Goal: Task Accomplishment & Management: Use online tool/utility

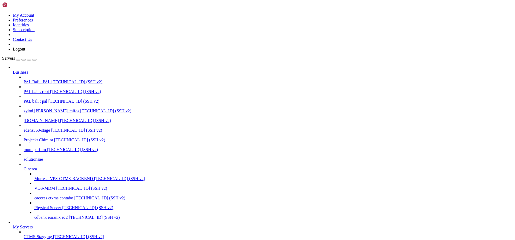
click at [44, 79] on span "PAL Bali : PAL" at bounding box center [37, 81] width 27 height 5
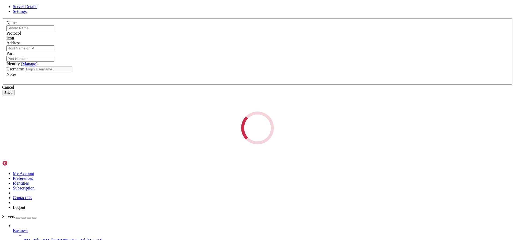
type input "PAL Bali : PAL"
type input "[TECHNICAL_ID]"
type input "55555"
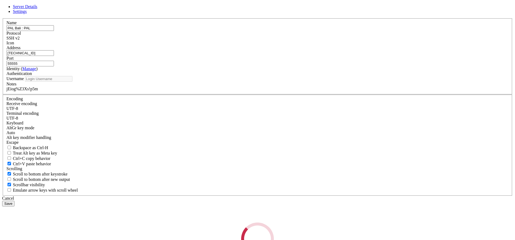
type input "pal"
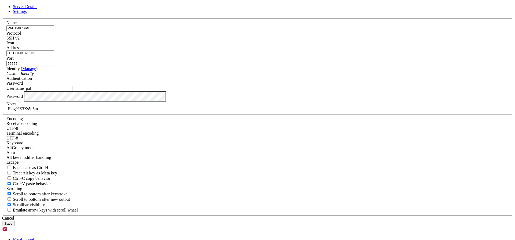
click at [204, 111] on div "jEiog%Z3Xs!p5m" at bounding box center [257, 108] width 502 height 5
click at [292, 215] on div "Cancel" at bounding box center [257, 217] width 511 height 5
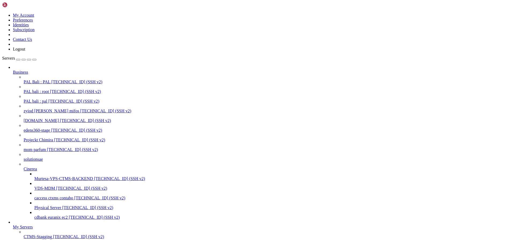
paste textarea "jEiog%Z3Xs!p5m"
type textarea "jEiog%Z3Xs!p5m"
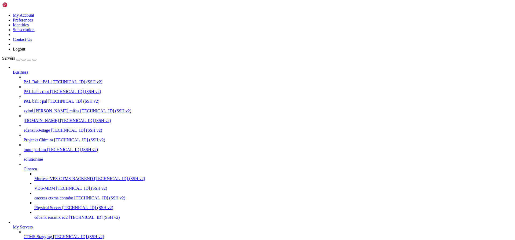
scroll to position [933, 0]
